Goal: Transaction & Acquisition: Book appointment/travel/reservation

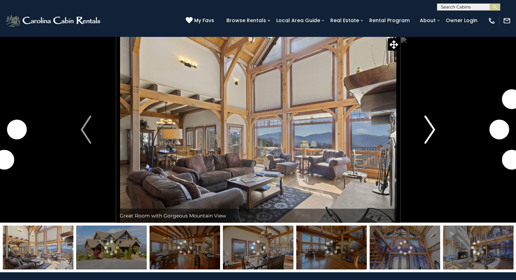
click at [422, 129] on button "Next" at bounding box center [430, 129] width 60 height 186
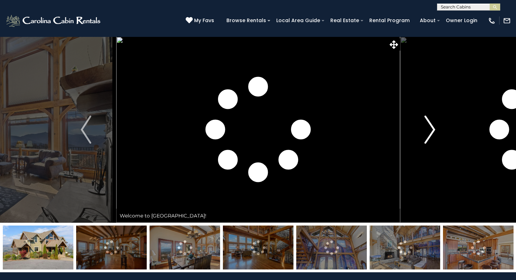
click at [423, 129] on button "Next" at bounding box center [430, 129] width 60 height 186
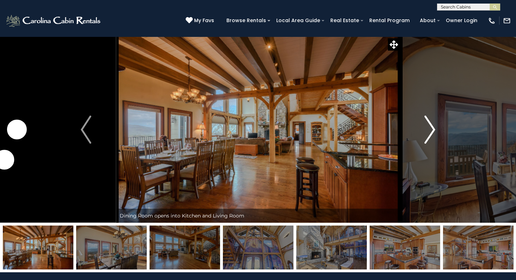
click at [423, 129] on button "Next" at bounding box center [430, 129] width 60 height 186
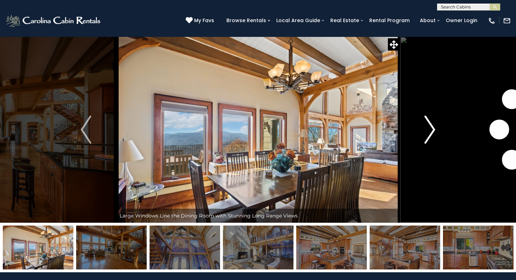
click at [423, 129] on button "Next" at bounding box center [430, 129] width 60 height 186
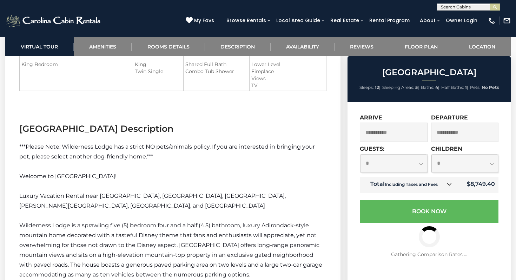
scroll to position [984, 0]
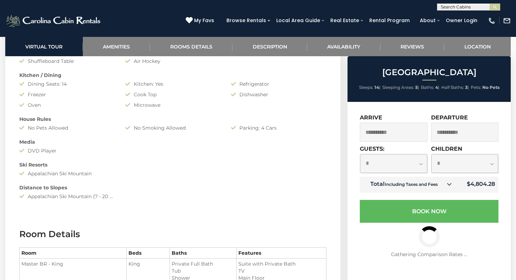
scroll to position [575, 0]
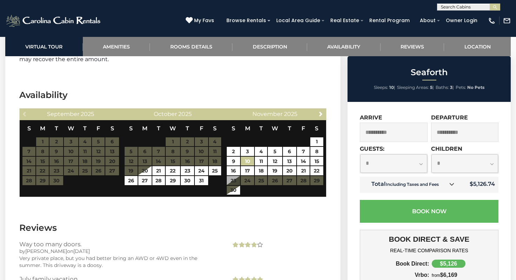
scroll to position [1368, 0]
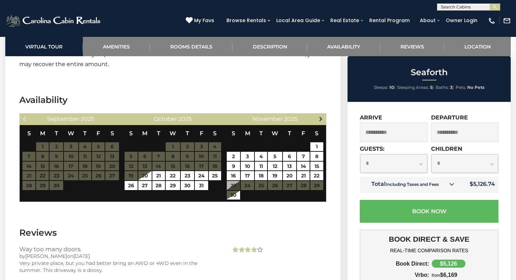
click at [323, 118] on span "Next" at bounding box center [321, 119] width 6 height 6
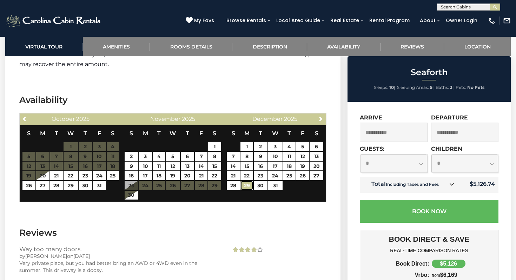
click at [247, 187] on link "29" at bounding box center [246, 185] width 13 height 9
type input "**********"
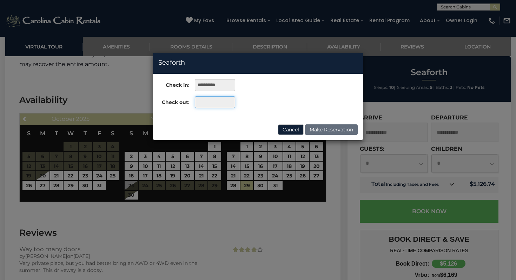
click at [228, 102] on input "text" at bounding box center [215, 102] width 40 height 12
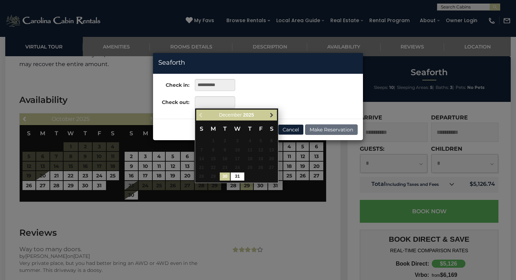
click at [272, 116] on span "Next" at bounding box center [272, 115] width 6 height 6
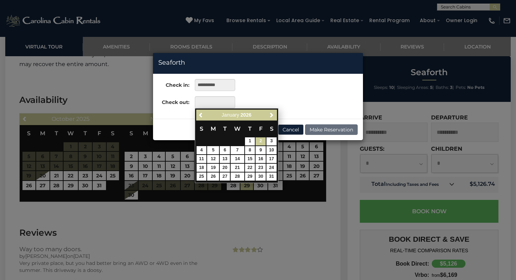
click at [262, 140] on link "2" at bounding box center [260, 141] width 10 height 8
type input "**********"
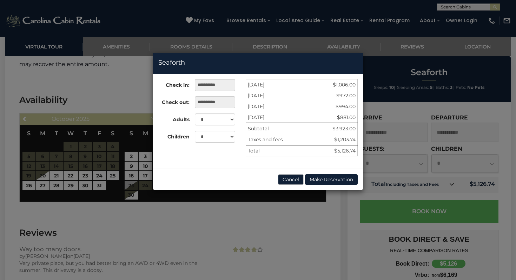
click at [252, 214] on div "**********" at bounding box center [258, 140] width 516 height 280
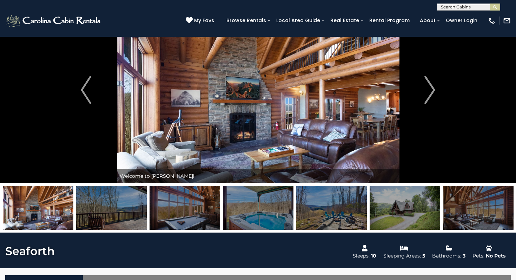
scroll to position [39, 0]
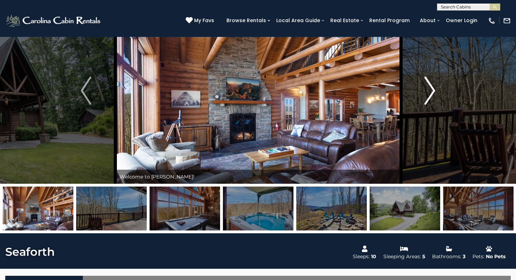
click at [428, 98] on img "Next" at bounding box center [429, 90] width 11 height 28
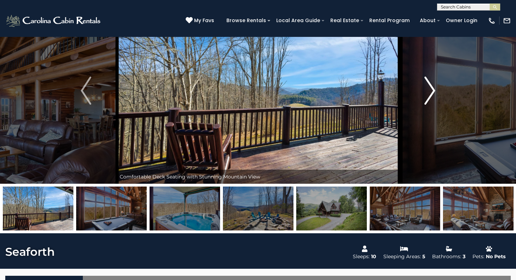
click at [428, 98] on img "Next" at bounding box center [429, 90] width 11 height 28
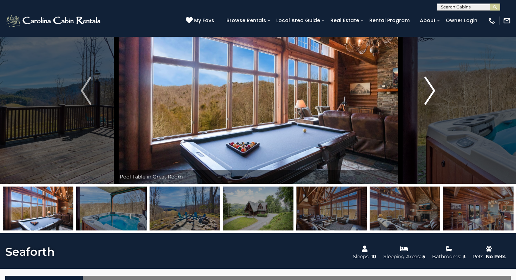
click at [428, 98] on img "Next" at bounding box center [429, 90] width 11 height 28
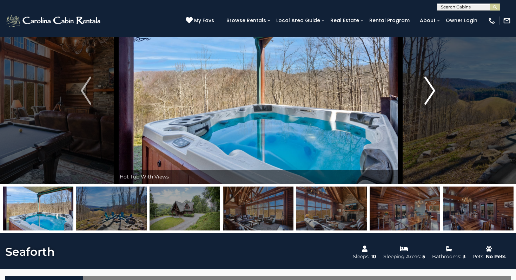
click at [428, 98] on img "Next" at bounding box center [429, 90] width 11 height 28
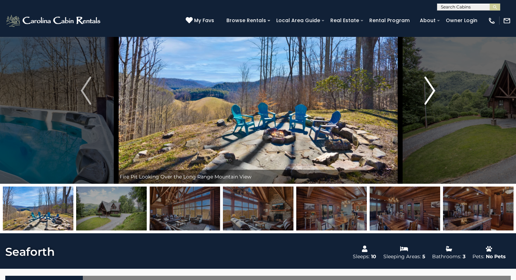
click at [428, 98] on img "Next" at bounding box center [429, 90] width 11 height 28
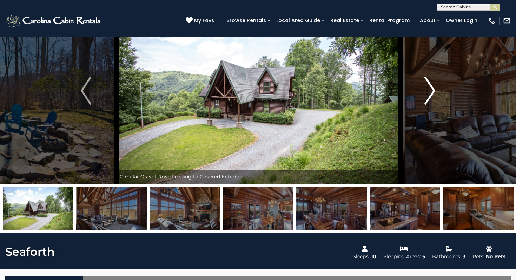
click at [428, 98] on img "Next" at bounding box center [429, 90] width 11 height 28
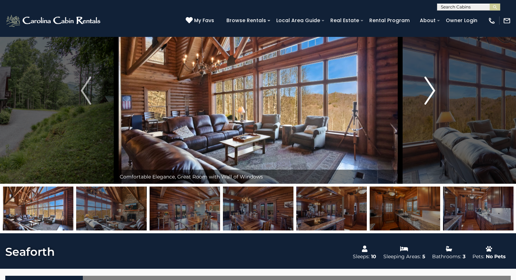
click at [428, 98] on img "Next" at bounding box center [429, 90] width 11 height 28
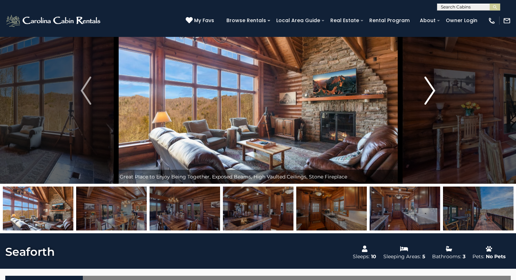
click at [428, 98] on img "Next" at bounding box center [429, 90] width 11 height 28
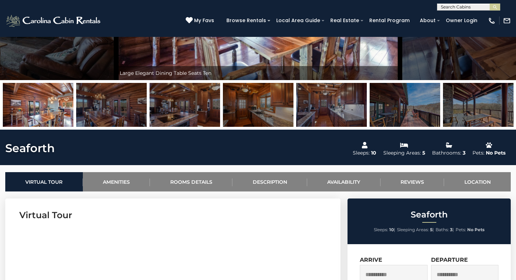
scroll to position [0, 0]
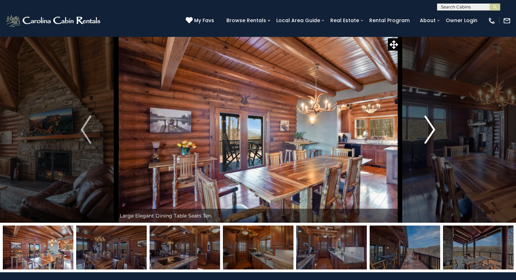
click at [430, 125] on img "Next" at bounding box center [429, 129] width 11 height 28
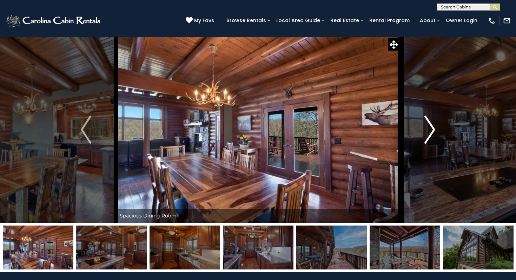
click at [430, 126] on img "Next" at bounding box center [429, 129] width 11 height 28
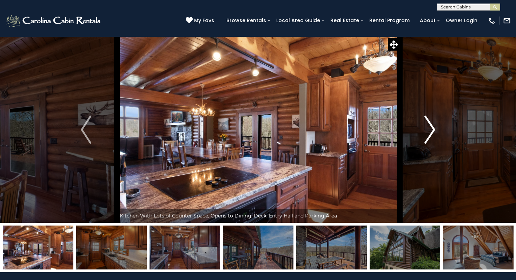
click at [430, 126] on img "Next" at bounding box center [429, 129] width 11 height 28
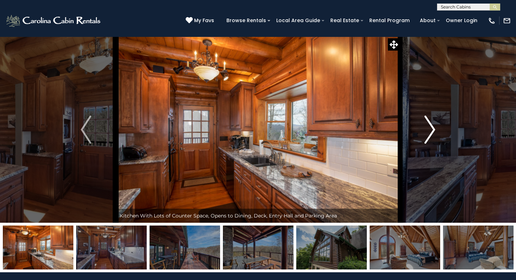
click at [430, 126] on img "Next" at bounding box center [429, 129] width 11 height 28
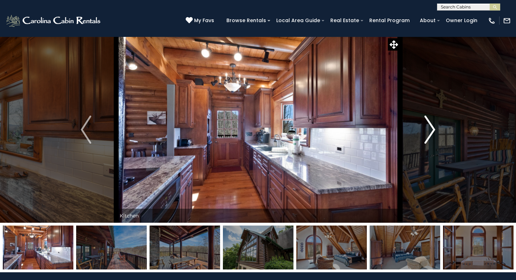
click at [430, 126] on img "Next" at bounding box center [429, 129] width 11 height 28
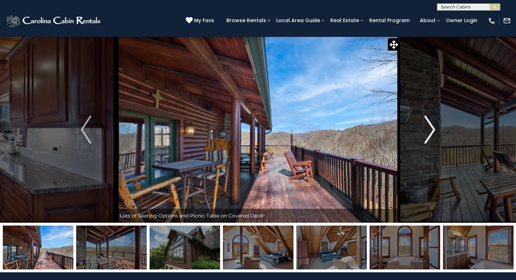
click at [430, 126] on img "Next" at bounding box center [429, 129] width 11 height 28
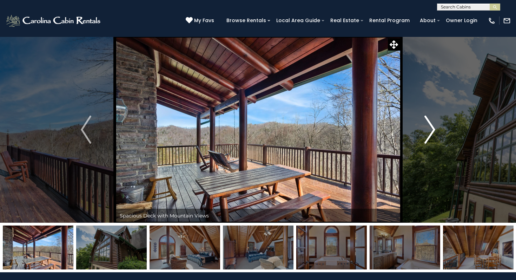
click at [429, 126] on img "Next" at bounding box center [429, 129] width 11 height 28
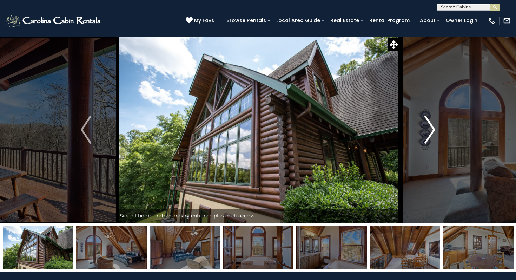
click at [429, 126] on img "Next" at bounding box center [429, 129] width 11 height 28
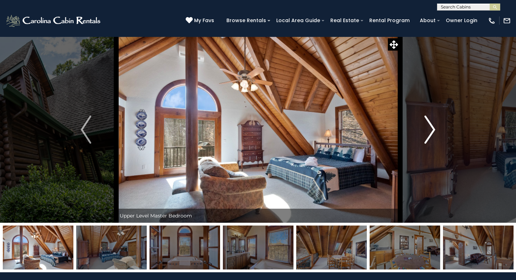
click at [429, 126] on img "Next" at bounding box center [429, 129] width 11 height 28
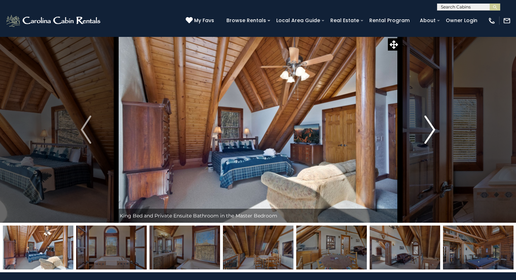
click at [429, 126] on img "Next" at bounding box center [429, 129] width 11 height 28
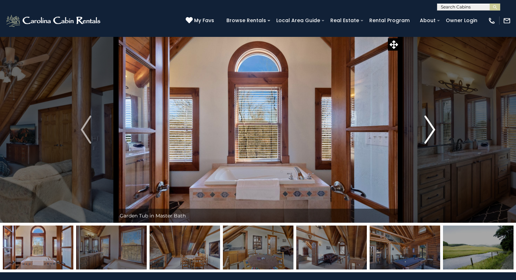
click at [429, 126] on img "Next" at bounding box center [429, 129] width 11 height 28
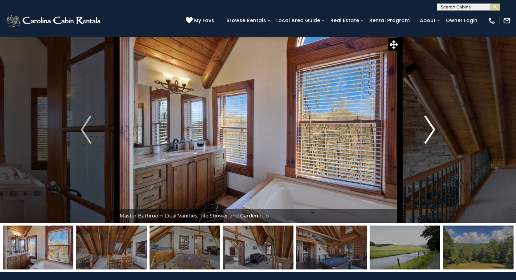
click at [429, 126] on img "Next" at bounding box center [429, 129] width 11 height 28
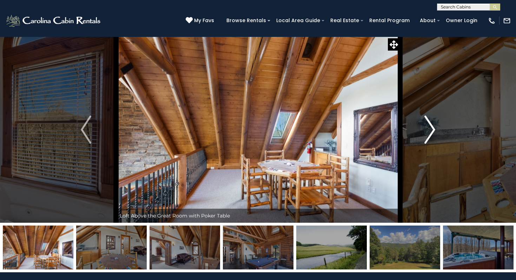
click at [429, 126] on img "Next" at bounding box center [429, 129] width 11 height 28
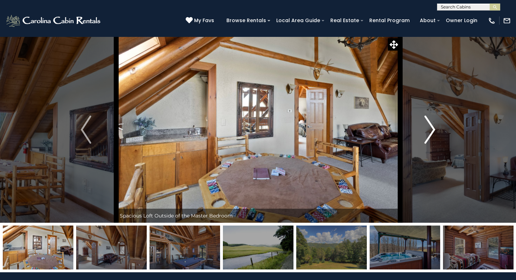
click at [429, 126] on img "Next" at bounding box center [429, 129] width 11 height 28
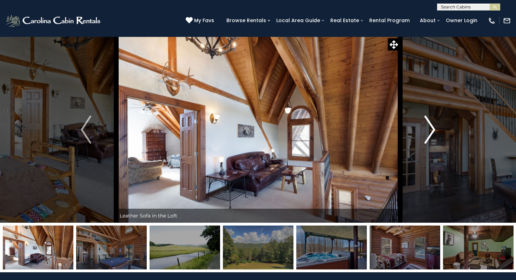
click at [429, 126] on img "Next" at bounding box center [429, 129] width 11 height 28
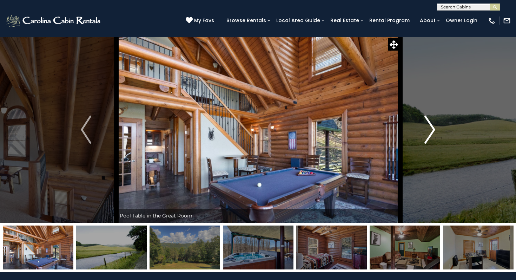
click at [429, 126] on img "Next" at bounding box center [429, 129] width 11 height 28
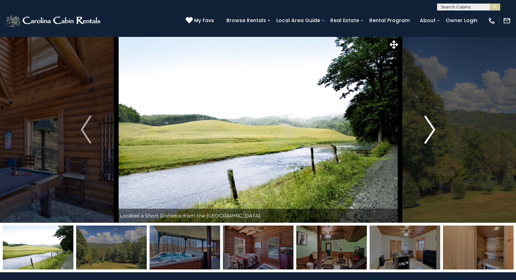
click at [429, 126] on img "Next" at bounding box center [429, 129] width 11 height 28
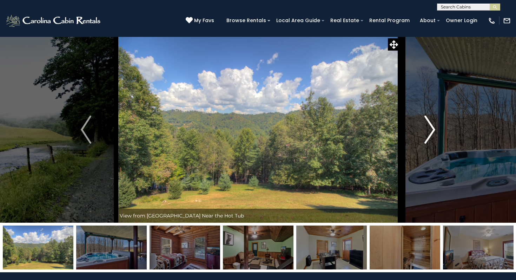
click at [429, 126] on img "Next" at bounding box center [429, 129] width 11 height 28
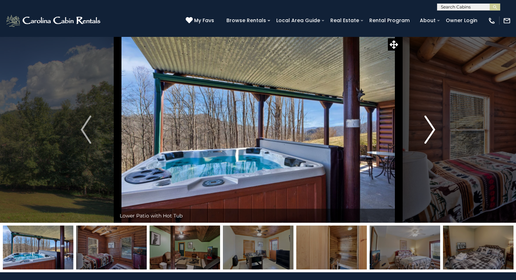
click at [429, 126] on img "Next" at bounding box center [429, 129] width 11 height 28
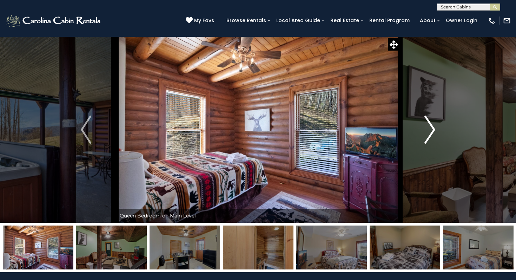
click at [429, 126] on img "Next" at bounding box center [429, 129] width 11 height 28
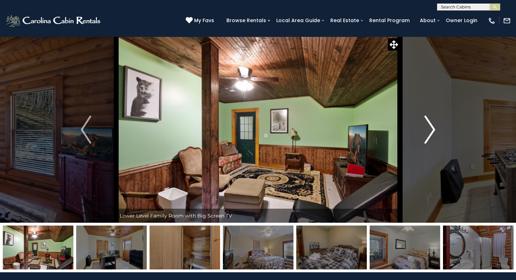
click at [429, 126] on img "Next" at bounding box center [429, 129] width 11 height 28
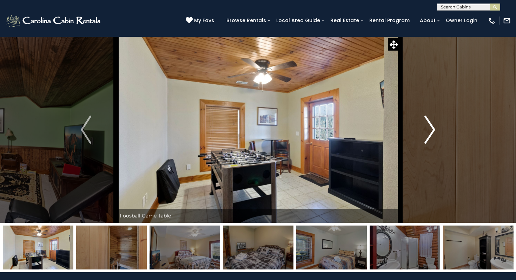
click at [429, 126] on img "Next" at bounding box center [429, 129] width 11 height 28
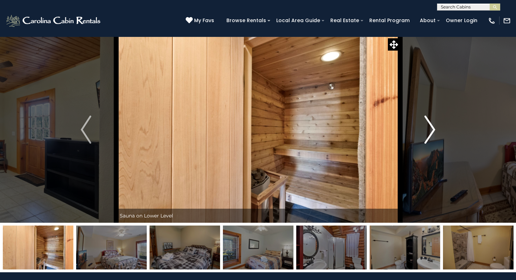
click at [429, 126] on img "Next" at bounding box center [429, 129] width 11 height 28
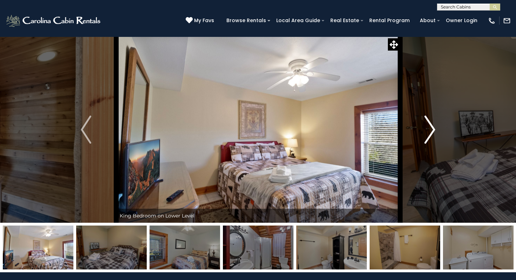
click at [429, 126] on img "Next" at bounding box center [429, 129] width 11 height 28
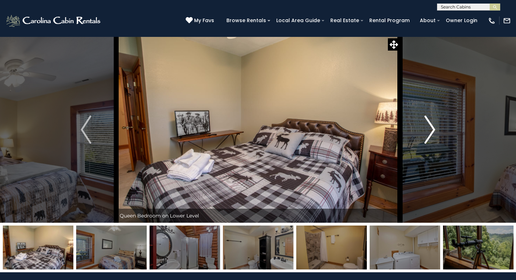
click at [430, 127] on img "Next" at bounding box center [429, 129] width 11 height 28
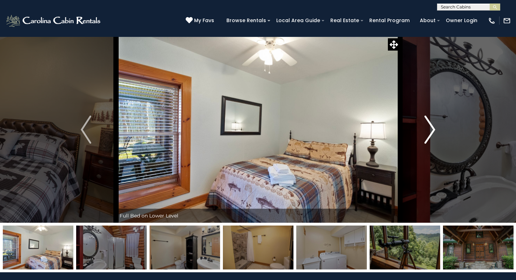
click at [430, 127] on img "Next" at bounding box center [429, 129] width 11 height 28
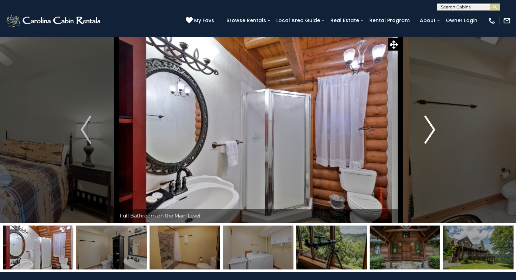
click at [430, 127] on img "Next" at bounding box center [429, 129] width 11 height 28
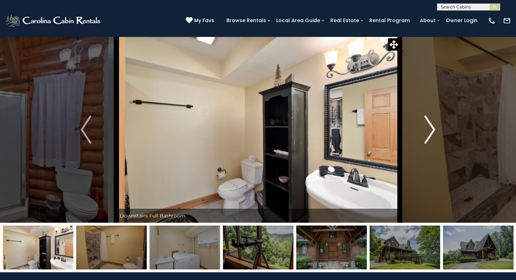
click at [430, 127] on img "Next" at bounding box center [429, 129] width 11 height 28
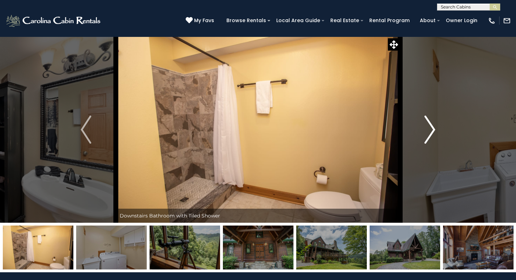
click at [430, 127] on img "Next" at bounding box center [429, 129] width 11 height 28
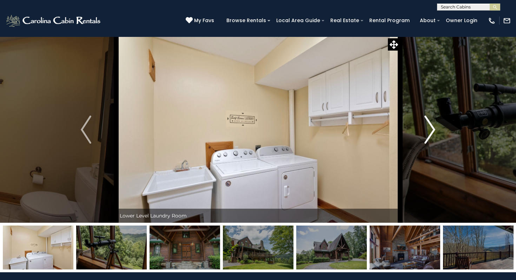
click at [430, 127] on img "Next" at bounding box center [429, 129] width 11 height 28
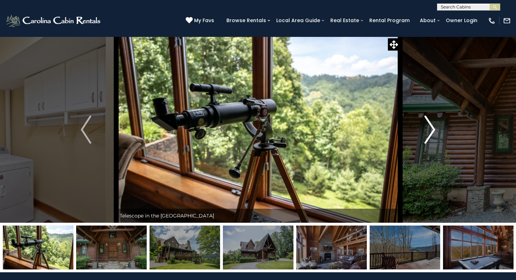
click at [430, 127] on img "Next" at bounding box center [429, 129] width 11 height 28
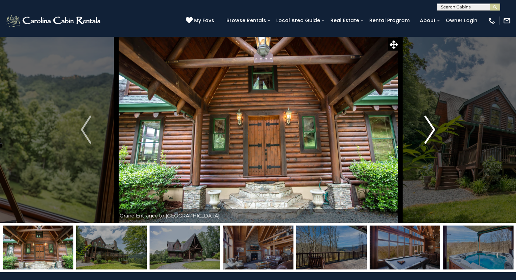
click at [430, 127] on img "Next" at bounding box center [429, 129] width 11 height 28
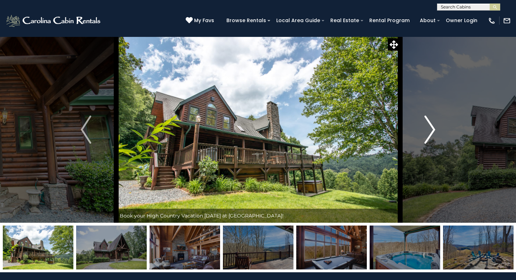
click at [430, 127] on img "Next" at bounding box center [429, 129] width 11 height 28
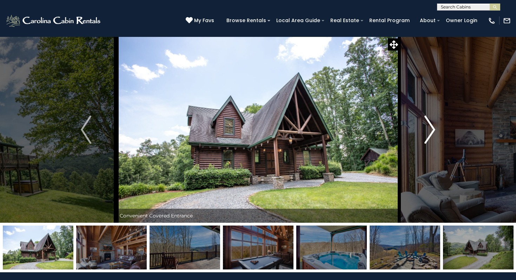
click at [430, 127] on img "Next" at bounding box center [429, 129] width 11 height 28
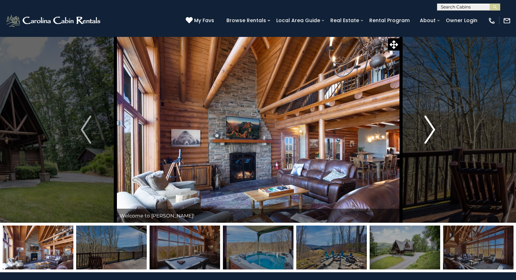
click at [430, 127] on img "Next" at bounding box center [429, 129] width 11 height 28
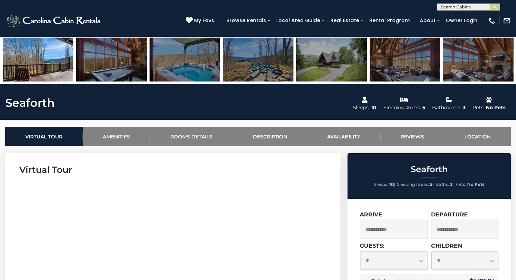
scroll to position [182, 0]
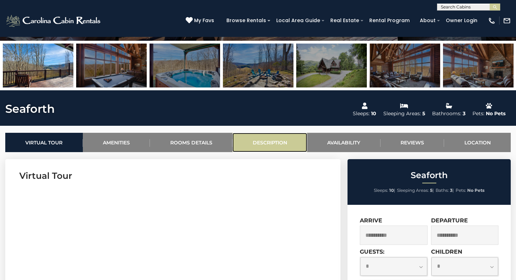
click at [277, 144] on link "Description" at bounding box center [269, 142] width 75 height 19
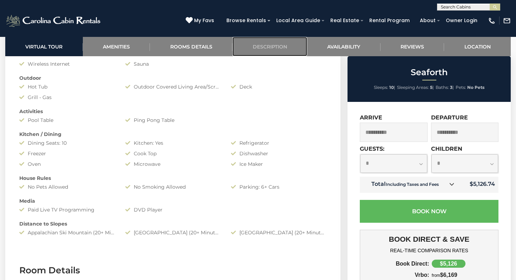
scroll to position [358, 0]
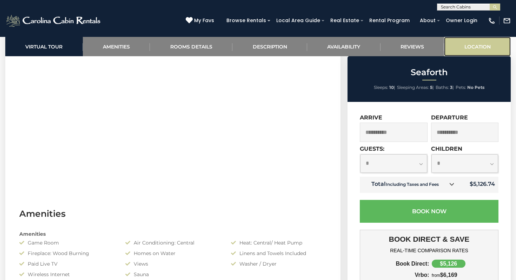
click at [474, 42] on link "Location" at bounding box center [477, 46] width 67 height 19
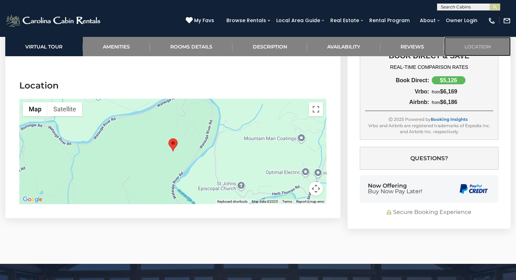
scroll to position [1810, 0]
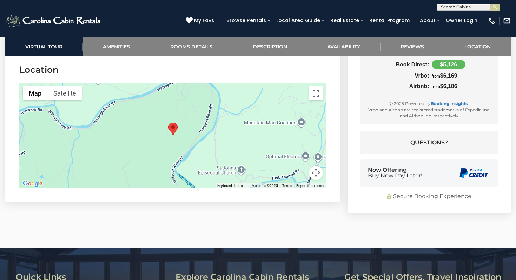
click at [168, 122] on area "Seaforth" at bounding box center [168, 122] width 0 height 0
click at [38, 91] on button "Map" at bounding box center [35, 93] width 25 height 14
click at [38, 108] on label "Terrain" at bounding box center [42, 106] width 20 height 7
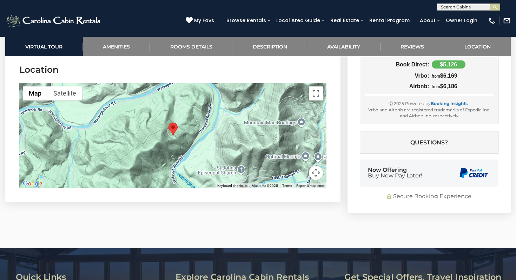
click at [168, 122] on area "Seaforth" at bounding box center [168, 122] width 0 height 0
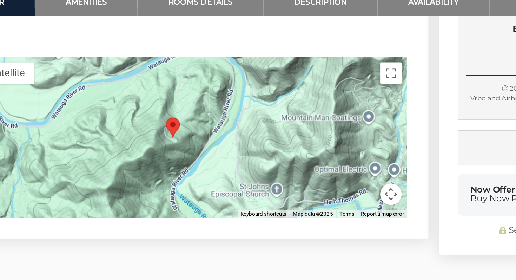
click at [168, 122] on area "Seaforth" at bounding box center [168, 122] width 0 height 0
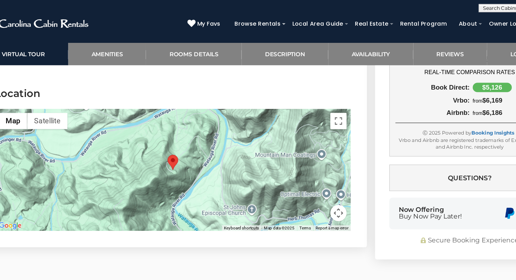
scroll to position [1794, 0]
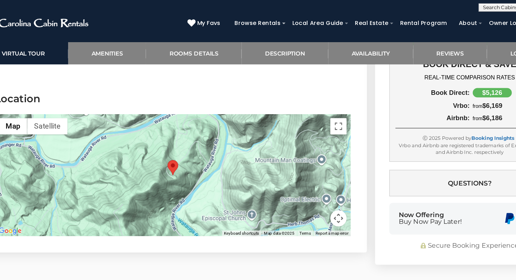
click at [317, 192] on button "Map camera controls" at bounding box center [316, 189] width 14 height 14
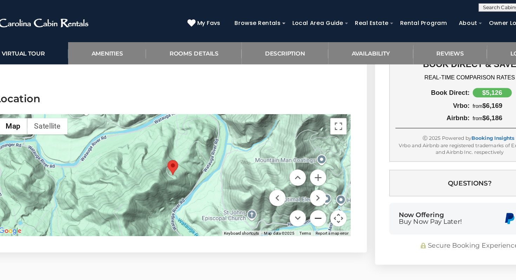
click at [298, 192] on button "Zoom out" at bounding box center [298, 189] width 14 height 14
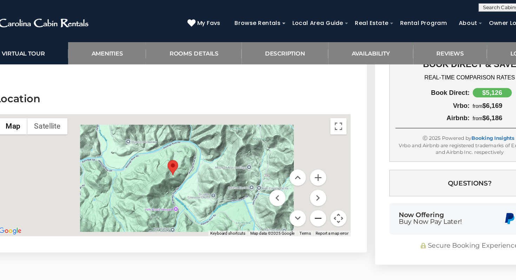
click at [298, 192] on button "Zoom out" at bounding box center [298, 189] width 14 height 14
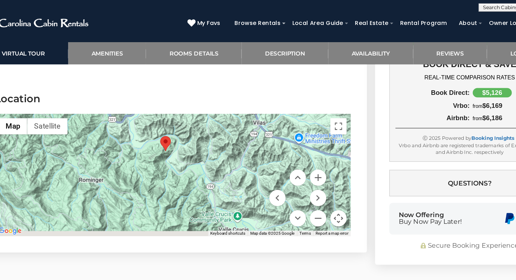
drag, startPoint x: 239, startPoint y: 134, endPoint x: 233, endPoint y: 114, distance: 20.9
click at [233, 114] on div at bounding box center [172, 151] width 307 height 105
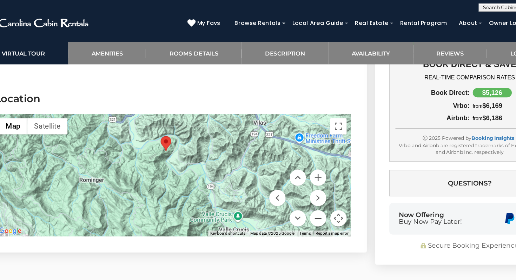
click at [301, 192] on button "Zoom out" at bounding box center [298, 189] width 14 height 14
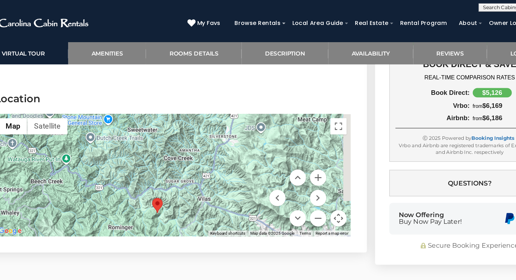
drag, startPoint x: 198, startPoint y: 159, endPoint x: 187, endPoint y: 200, distance: 42.8
click at [187, 200] on div at bounding box center [172, 151] width 307 height 105
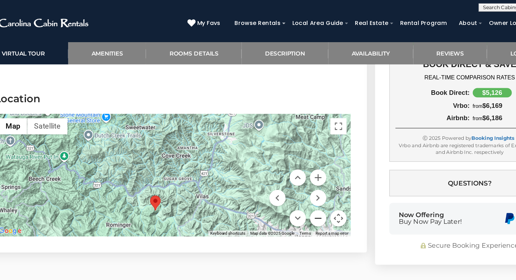
click at [301, 189] on button "Zoom out" at bounding box center [298, 189] width 14 height 14
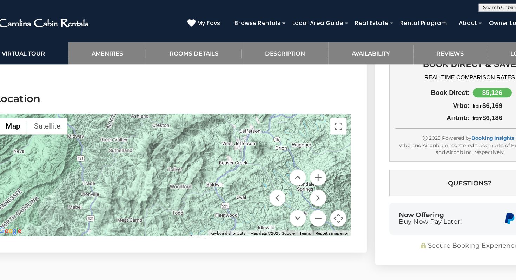
drag, startPoint x: 254, startPoint y: 145, endPoint x: 155, endPoint y: 209, distance: 117.9
click at [155, 209] on section "Location ← Move left → Move right ↑ Move up ↓ Move down + Zoom in - Zoom out Ho…" at bounding box center [172, 143] width 335 height 149
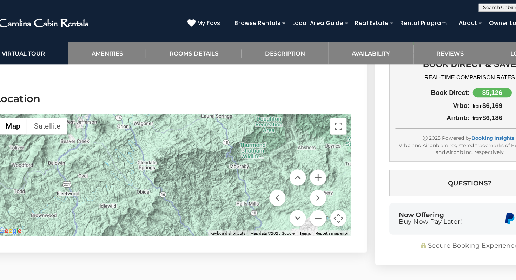
drag, startPoint x: 235, startPoint y: 143, endPoint x: 99, endPoint y: 123, distance: 136.8
click at [99, 123] on div at bounding box center [172, 151] width 307 height 105
click at [291, 189] on button "Zoom out" at bounding box center [298, 189] width 14 height 14
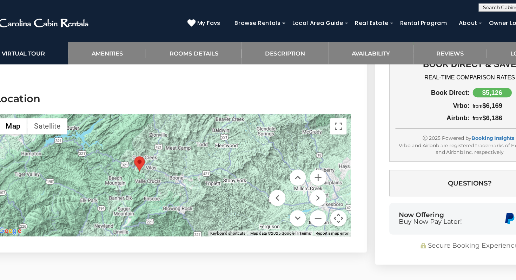
drag, startPoint x: 188, startPoint y: 164, endPoint x: 280, endPoint y: 129, distance: 98.8
click at [280, 129] on div at bounding box center [172, 151] width 307 height 105
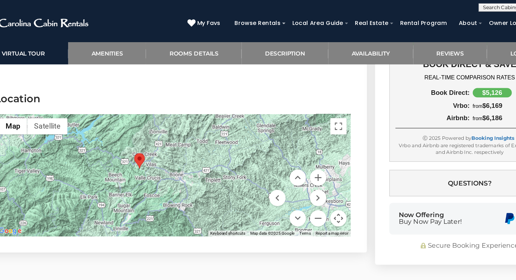
click at [179, 180] on div at bounding box center [172, 151] width 307 height 105
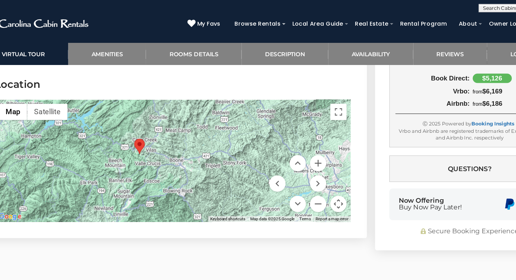
scroll to position [1805, 0]
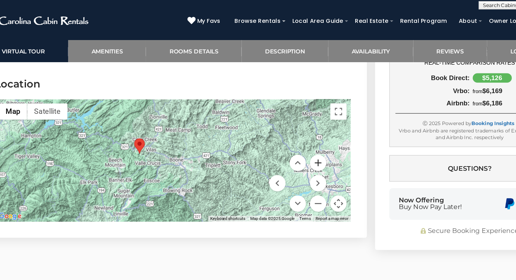
click at [298, 146] on button "Zoom in" at bounding box center [298, 143] width 14 height 14
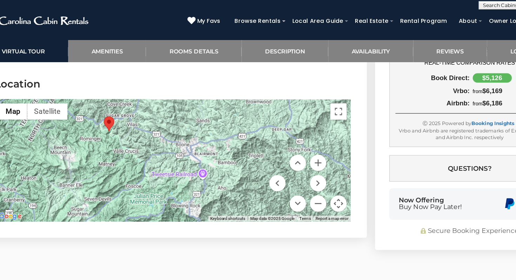
drag, startPoint x: 215, startPoint y: 127, endPoint x: 218, endPoint y: 116, distance: 11.9
click at [218, 115] on div at bounding box center [172, 140] width 307 height 105
click at [186, 180] on div at bounding box center [172, 140] width 307 height 105
click at [113, 103] on area "Seaforth" at bounding box center [113, 103] width 0 height 0
click at [185, 180] on div at bounding box center [172, 140] width 307 height 105
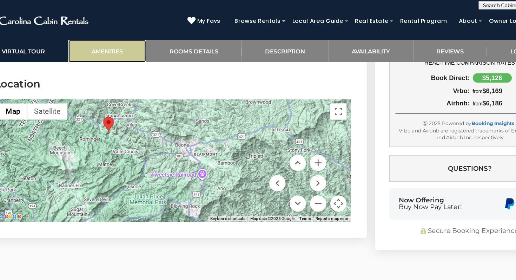
click at [142, 43] on link "Amenities" at bounding box center [116, 46] width 67 height 19
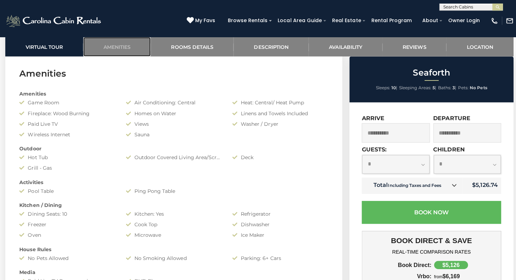
scroll to position [497, 0]
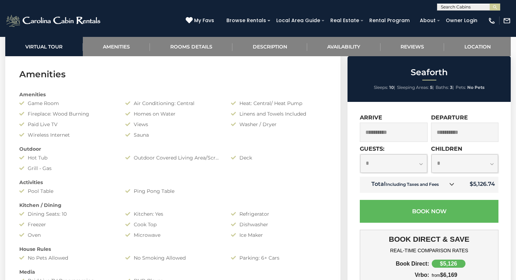
drag, startPoint x: 271, startPoint y: 126, endPoint x: 271, endPoint y: 167, distance: 41.0
click at [271, 167] on div "Amenities Game Room Air Conditioning: Central Heat: Central/ Heat Pump Fireplac…" at bounding box center [172, 198] width 317 height 223
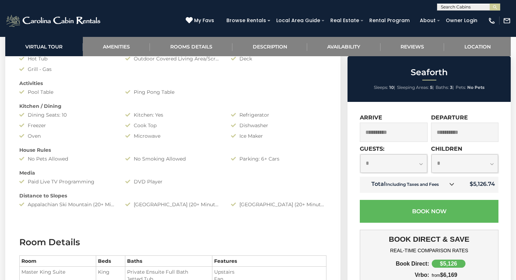
scroll to position [577, 0]
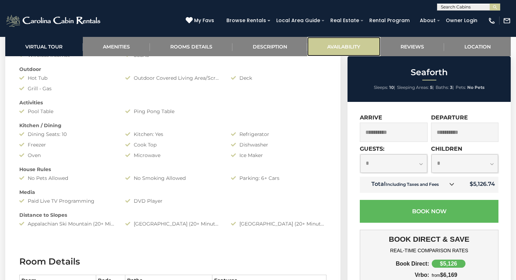
click at [340, 49] on link "Availability" at bounding box center [343, 46] width 73 height 19
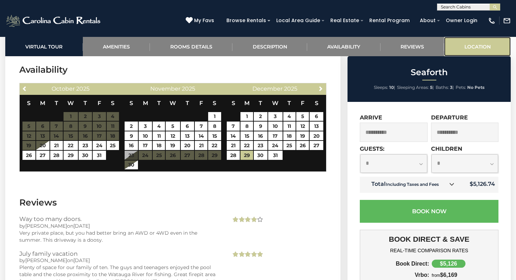
click at [481, 46] on link "Location" at bounding box center [477, 46] width 67 height 19
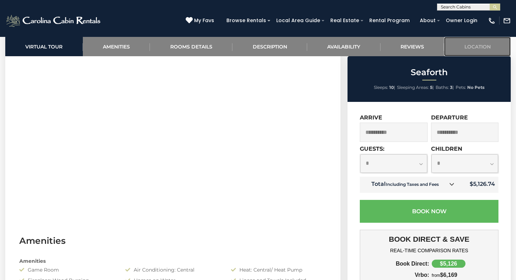
scroll to position [305, 0]
click at [179, 246] on section "Virtual Tour" at bounding box center [172, 143] width 335 height 214
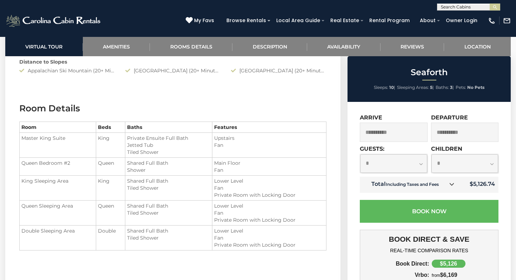
scroll to position [726, 0]
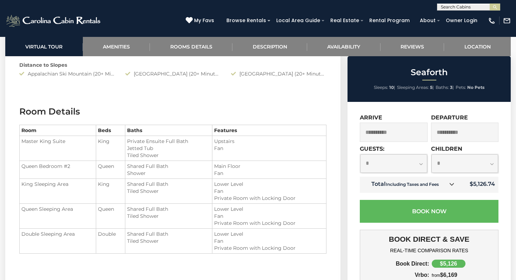
click at [198, 109] on h3 "Room Details" at bounding box center [172, 111] width 307 height 12
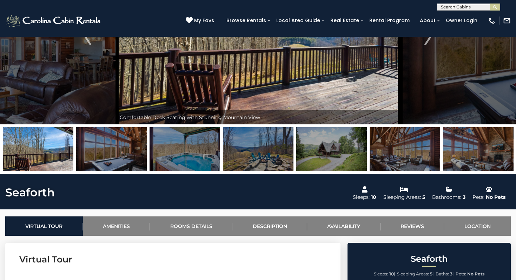
scroll to position [99, 0]
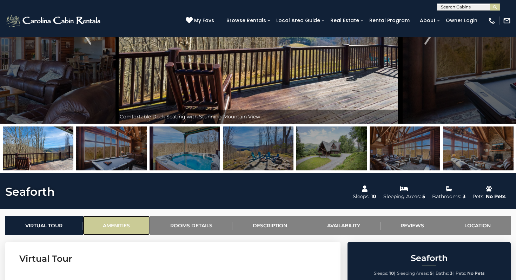
click at [93, 228] on link "Amenities" at bounding box center [116, 224] width 67 height 19
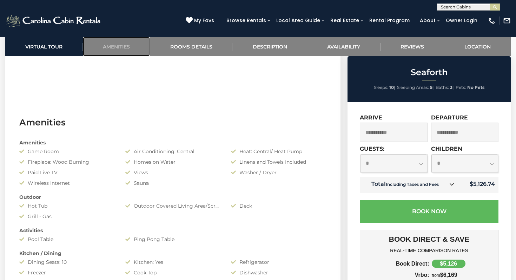
scroll to position [384, 0]
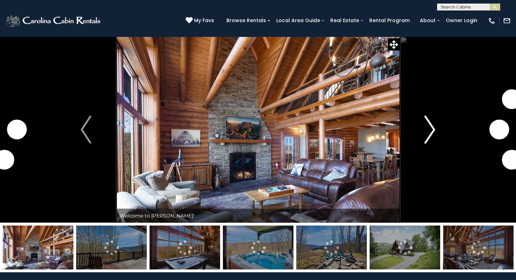
click at [439, 131] on button "Next" at bounding box center [430, 129] width 60 height 186
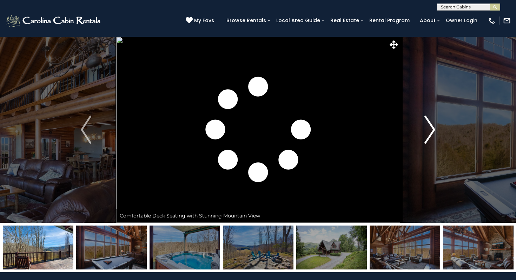
click at [432, 131] on img "Next" at bounding box center [429, 129] width 11 height 28
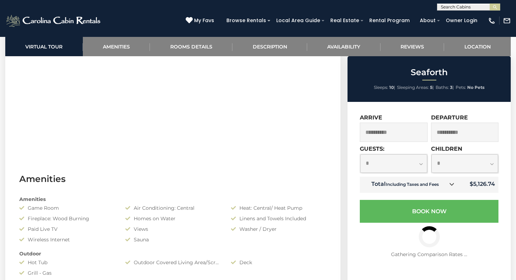
scroll to position [393, 0]
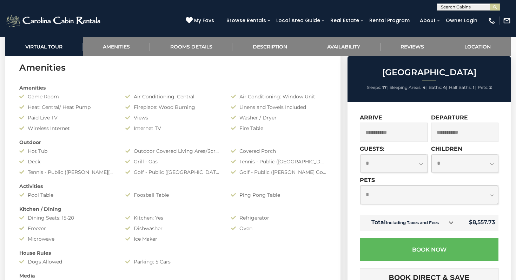
scroll to position [416, 0]
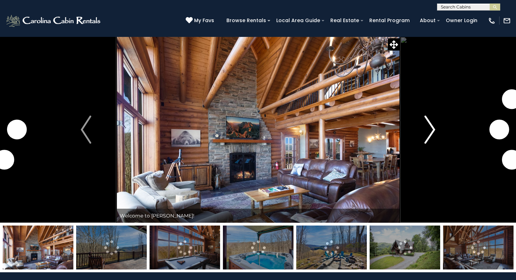
click at [421, 139] on button "Next" at bounding box center [430, 129] width 60 height 186
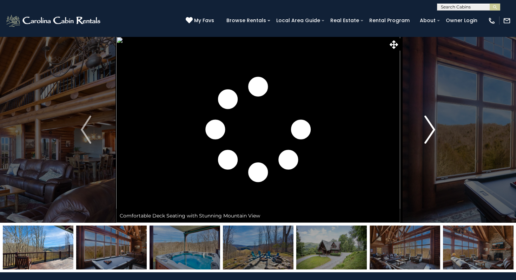
click at [432, 134] on img "Next" at bounding box center [429, 129] width 11 height 28
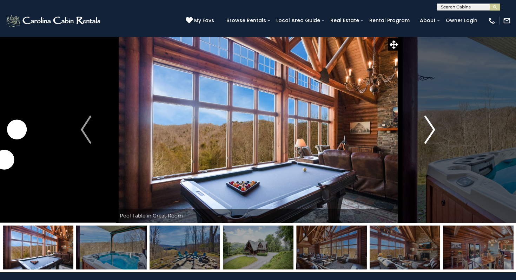
click at [432, 134] on img "Next" at bounding box center [429, 129] width 11 height 28
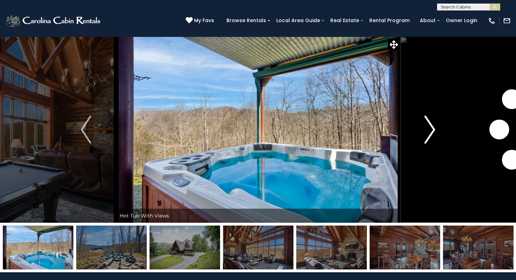
click at [431, 134] on img "Next" at bounding box center [429, 129] width 11 height 28
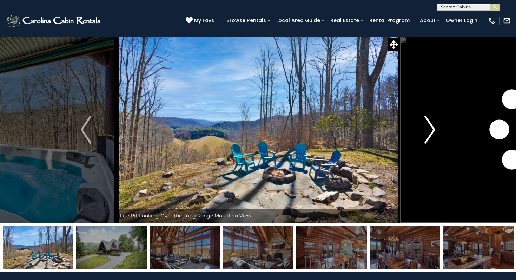
click at [431, 134] on img "Next" at bounding box center [429, 129] width 11 height 28
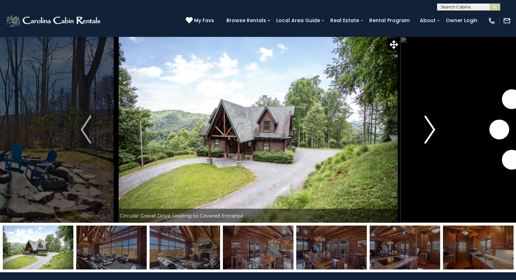
click at [431, 134] on img "Next" at bounding box center [429, 129] width 11 height 28
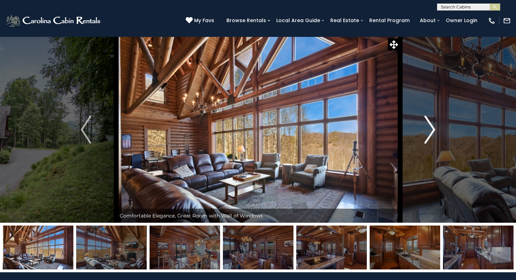
click at [431, 134] on img "Next" at bounding box center [429, 129] width 11 height 28
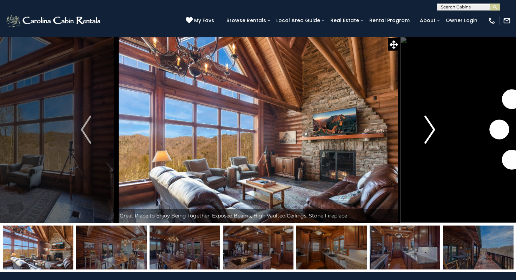
click at [431, 134] on img "Next" at bounding box center [429, 129] width 11 height 28
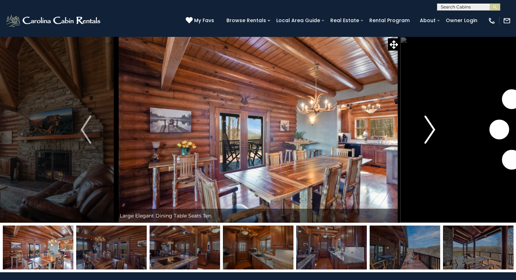
click at [431, 134] on img "Next" at bounding box center [429, 129] width 11 height 28
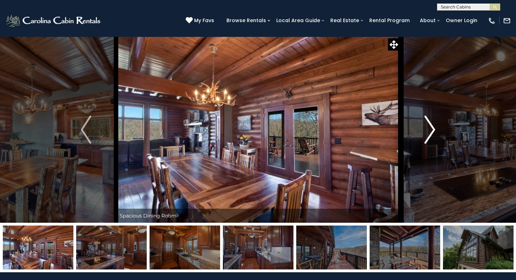
click at [431, 134] on img "Next" at bounding box center [429, 129] width 11 height 28
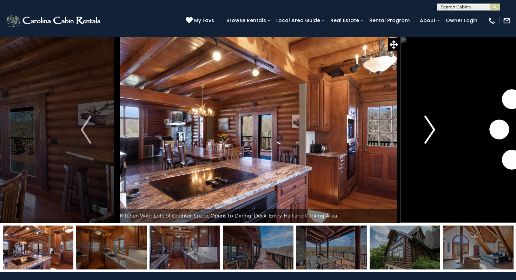
click at [431, 134] on img "Next" at bounding box center [429, 129] width 11 height 28
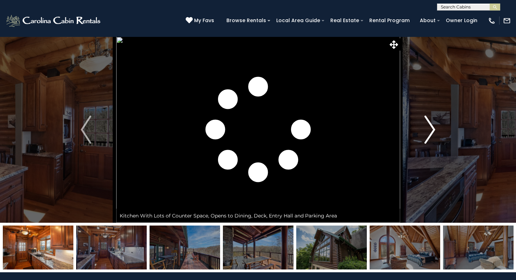
click at [431, 134] on img "Next" at bounding box center [429, 129] width 11 height 28
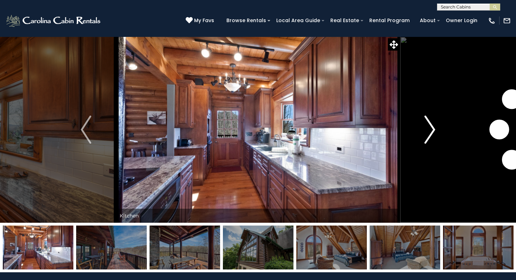
click at [430, 134] on img "Next" at bounding box center [429, 129] width 11 height 28
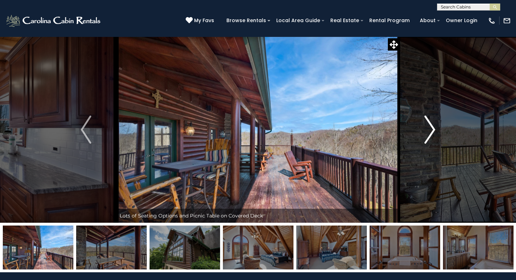
click at [430, 134] on img "Next" at bounding box center [429, 129] width 11 height 28
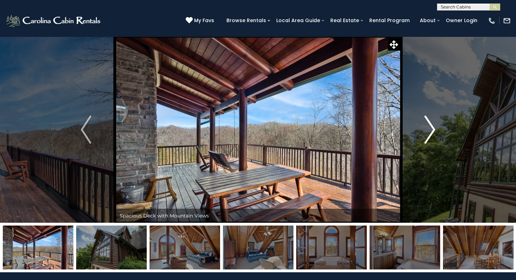
click at [430, 134] on img "Next" at bounding box center [429, 129] width 11 height 28
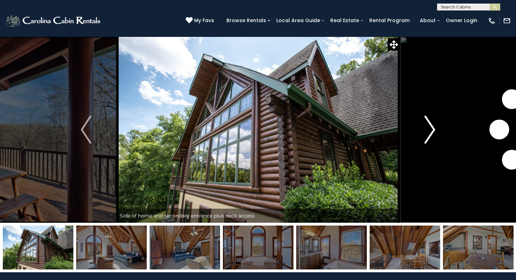
click at [430, 134] on img "Next" at bounding box center [429, 129] width 11 height 28
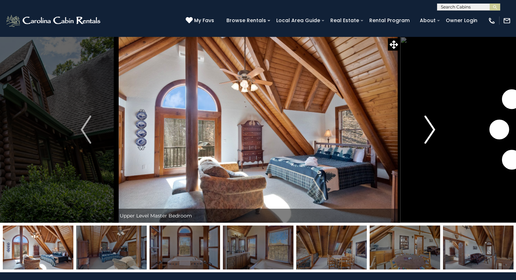
click at [430, 134] on img "Next" at bounding box center [429, 129] width 11 height 28
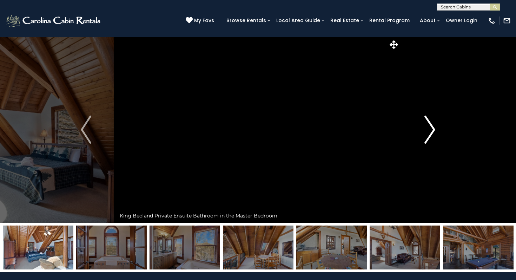
click at [430, 134] on img "Next" at bounding box center [429, 129] width 11 height 28
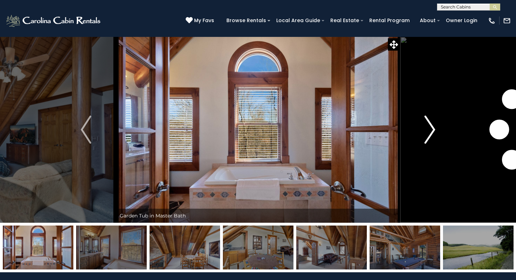
click at [430, 134] on img "Next" at bounding box center [429, 129] width 11 height 28
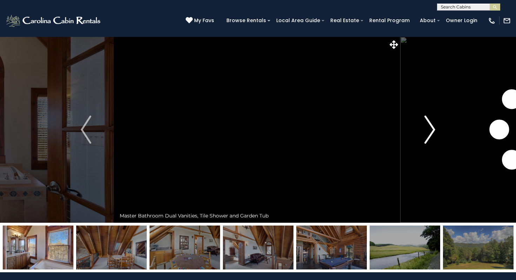
click at [430, 134] on img "Next" at bounding box center [429, 129] width 11 height 28
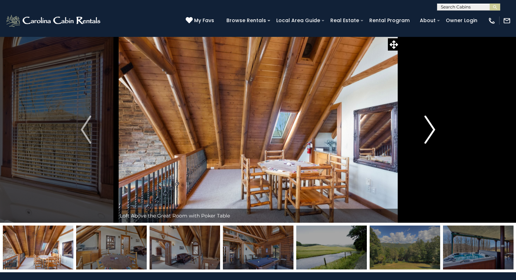
click at [430, 134] on img "Next" at bounding box center [429, 129] width 11 height 28
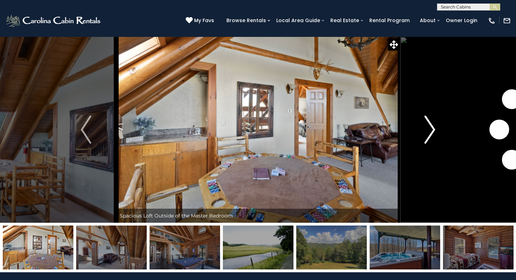
click at [430, 134] on img "Next" at bounding box center [429, 129] width 11 height 28
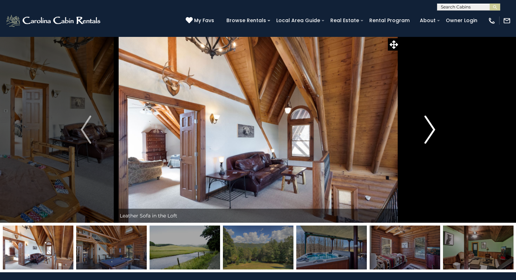
click at [430, 134] on img "Next" at bounding box center [429, 129] width 11 height 28
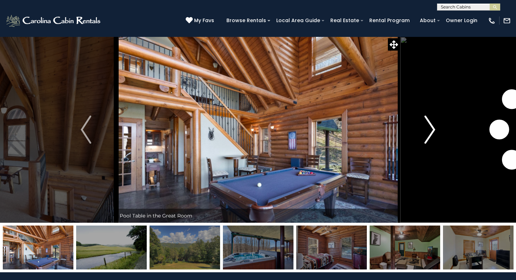
click at [430, 134] on img "Next" at bounding box center [429, 129] width 11 height 28
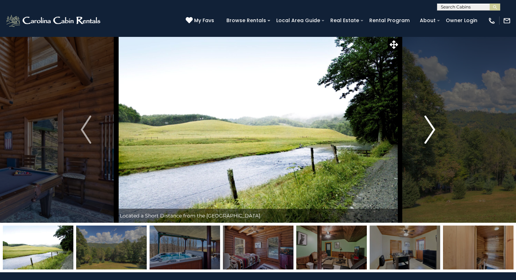
click at [430, 134] on img "Next" at bounding box center [429, 129] width 11 height 28
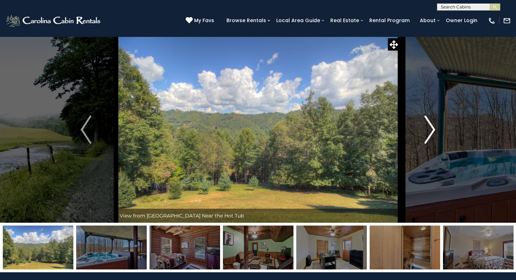
click at [430, 134] on img "Next" at bounding box center [429, 129] width 11 height 28
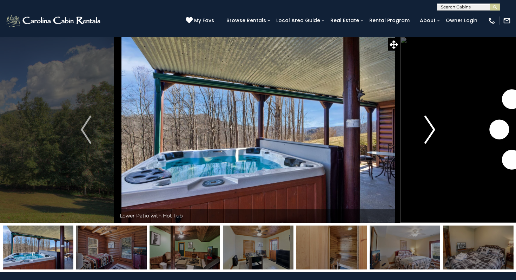
click at [430, 134] on img "Next" at bounding box center [429, 129] width 11 height 28
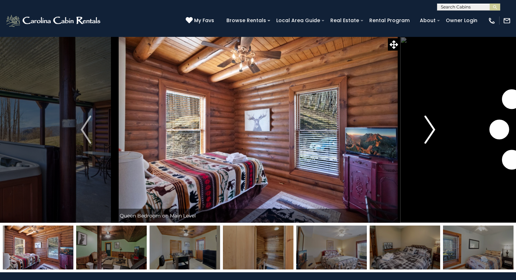
click at [430, 134] on img "Next" at bounding box center [429, 129] width 11 height 28
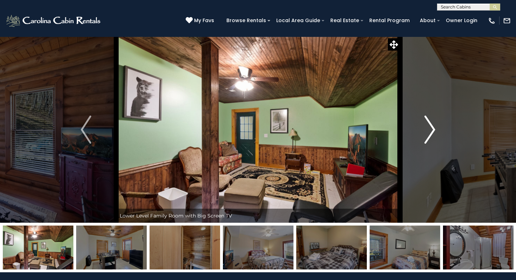
click at [430, 134] on img "Next" at bounding box center [429, 129] width 11 height 28
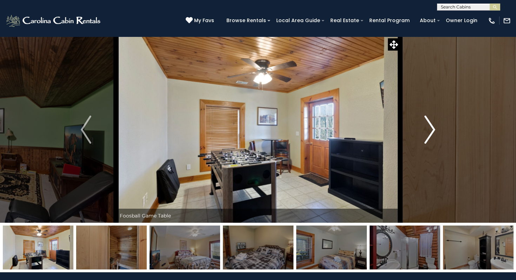
click at [430, 134] on img "Next" at bounding box center [429, 129] width 11 height 28
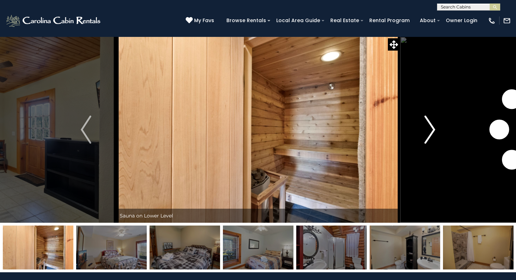
click at [430, 134] on img "Next" at bounding box center [429, 129] width 11 height 28
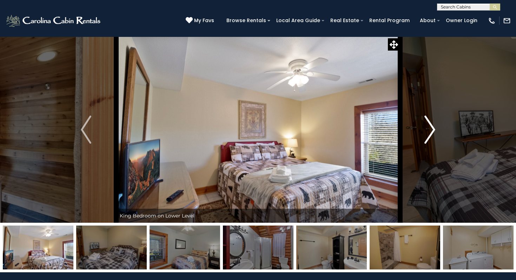
click at [430, 134] on img "Next" at bounding box center [429, 129] width 11 height 28
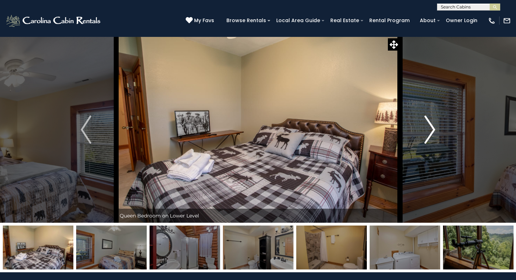
click at [430, 134] on img "Next" at bounding box center [429, 129] width 11 height 28
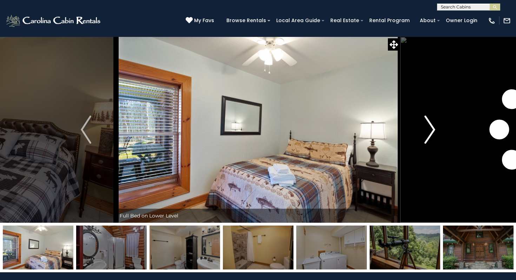
click at [430, 134] on img "Next" at bounding box center [429, 129] width 11 height 28
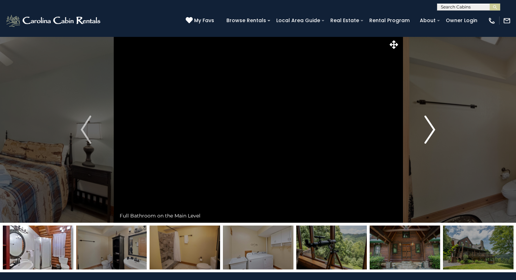
click at [430, 134] on img "Next" at bounding box center [429, 129] width 11 height 28
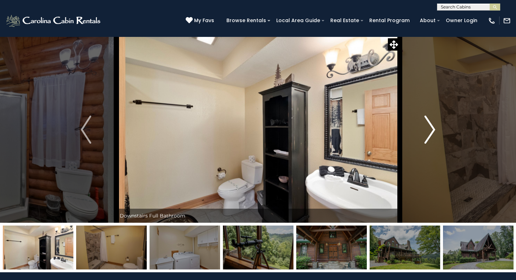
click at [430, 134] on img "Next" at bounding box center [429, 129] width 11 height 28
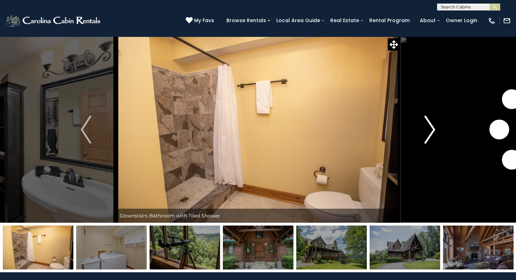
click at [430, 134] on img "Next" at bounding box center [429, 129] width 11 height 28
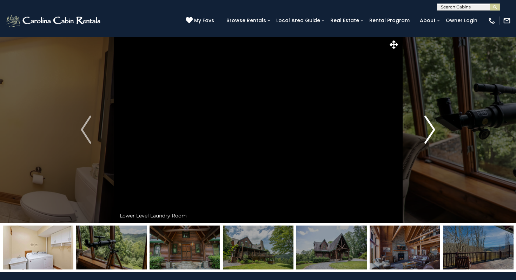
click at [430, 134] on img "Next" at bounding box center [429, 129] width 11 height 28
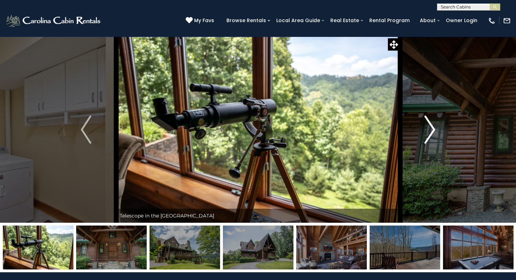
click at [430, 134] on img "Next" at bounding box center [429, 129] width 11 height 28
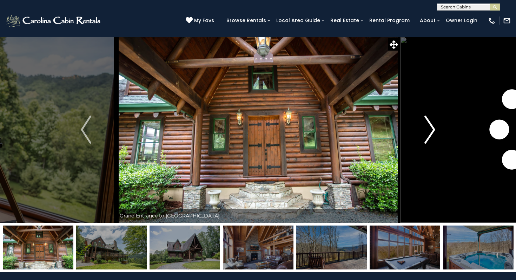
click at [430, 134] on img "Next" at bounding box center [429, 129] width 11 height 28
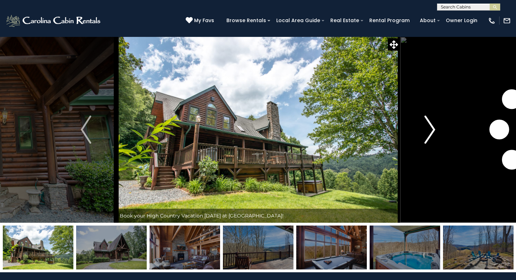
click at [430, 134] on img "Next" at bounding box center [429, 129] width 11 height 28
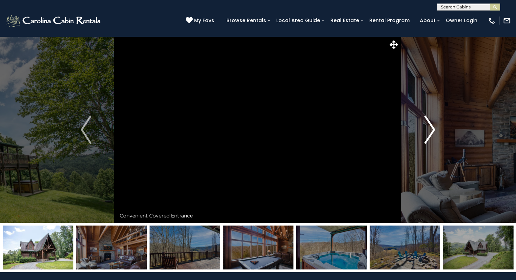
click at [430, 134] on img "Next" at bounding box center [429, 129] width 11 height 28
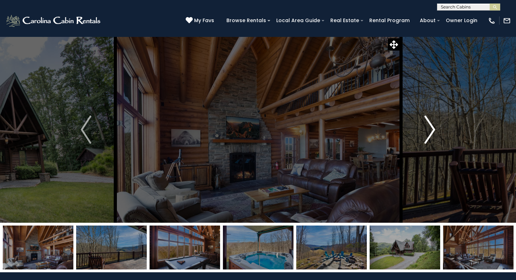
click at [431, 134] on img "Next" at bounding box center [429, 129] width 11 height 28
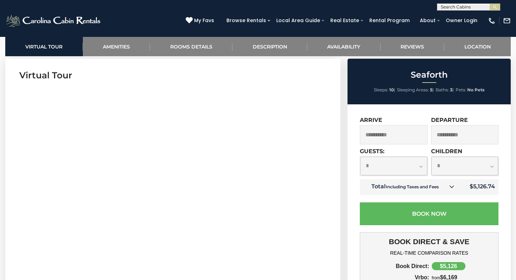
scroll to position [276, 0]
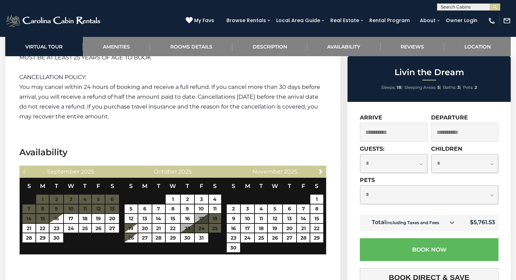
scroll to position [1171, 0]
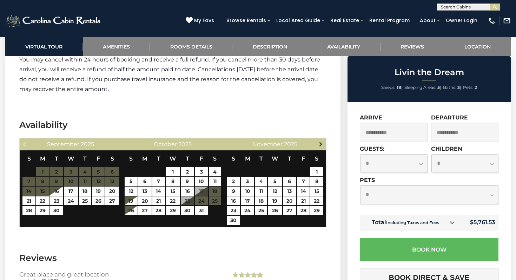
click at [320, 144] on span "Next" at bounding box center [321, 144] width 6 height 6
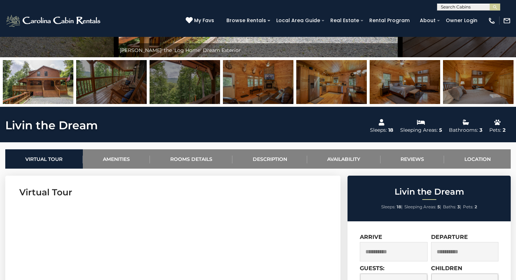
scroll to position [116, 0]
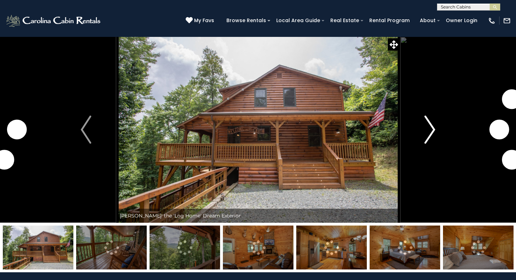
click at [425, 134] on img "Next" at bounding box center [429, 129] width 11 height 28
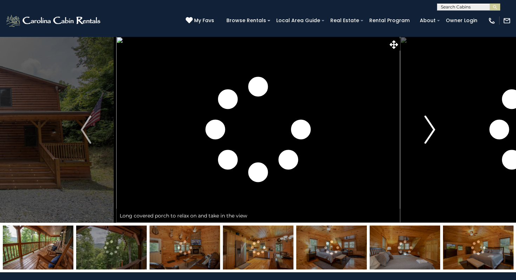
click at [425, 134] on img "Next" at bounding box center [429, 129] width 11 height 28
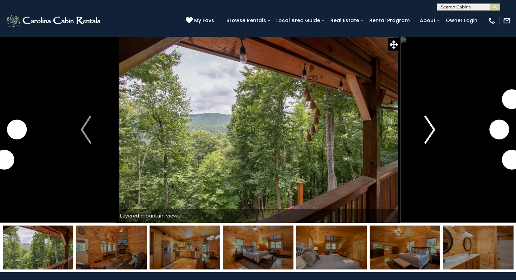
click at [425, 134] on img "Next" at bounding box center [429, 129] width 11 height 28
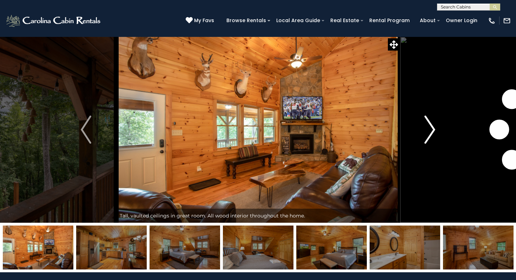
click at [425, 134] on img "Next" at bounding box center [429, 129] width 11 height 28
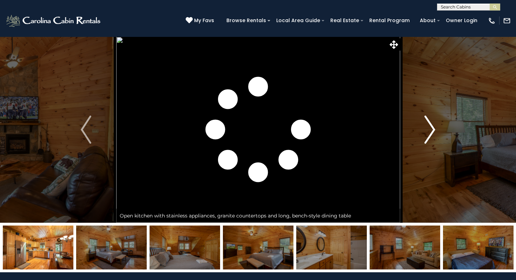
click at [425, 134] on img "Next" at bounding box center [429, 129] width 11 height 28
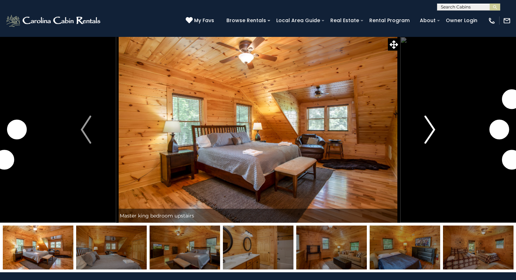
click at [425, 134] on img "Next" at bounding box center [429, 129] width 11 height 28
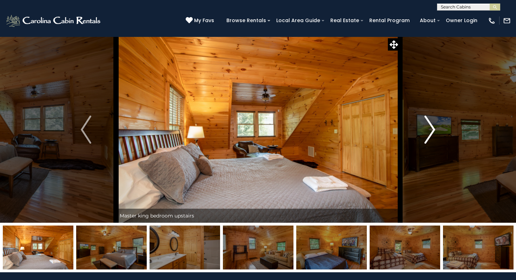
click at [425, 134] on img "Next" at bounding box center [429, 129] width 11 height 28
